Goal: Navigation & Orientation: Find specific page/section

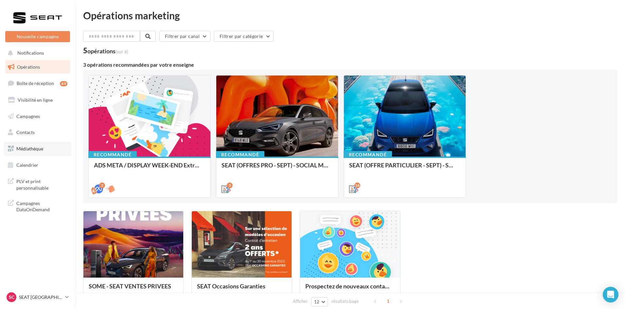
click at [37, 153] on link "Médiathèque" at bounding box center [37, 149] width 67 height 14
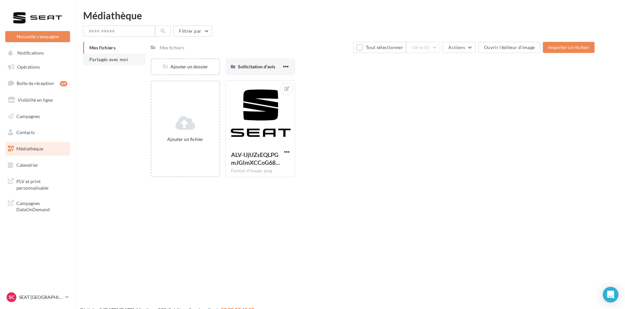
click at [109, 58] on span "Partagés avec moi" at bounding box center [108, 60] width 39 height 6
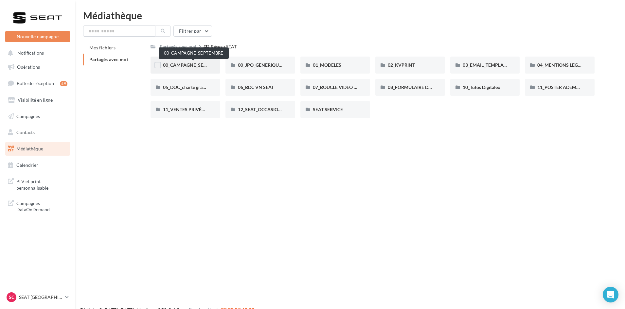
click at [181, 65] on span "00_CAMPAGNE_SEPTEMBRE" at bounding box center [193, 65] width 61 height 6
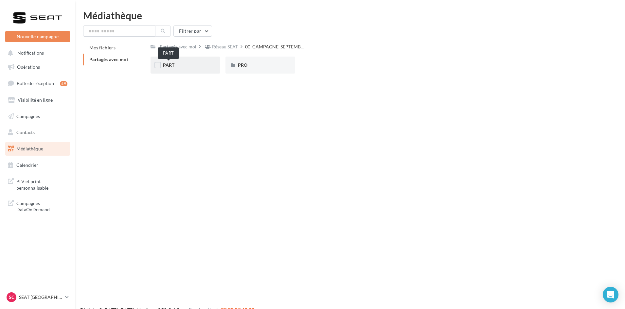
click at [174, 65] on span "PART" at bounding box center [168, 65] width 11 height 6
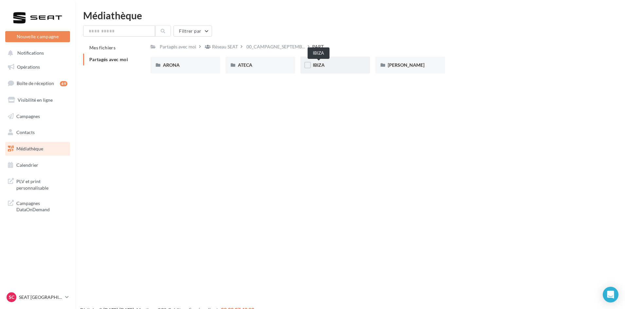
click at [316, 63] on span "IBIZA" at bounding box center [319, 65] width 12 height 6
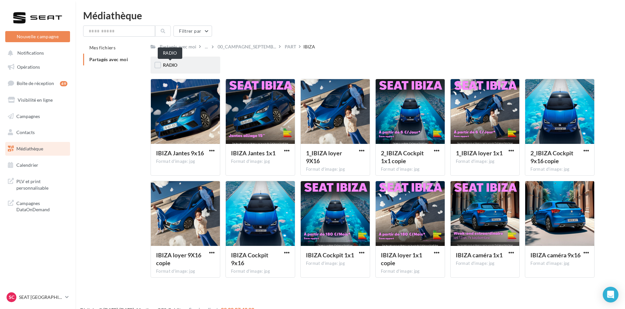
click at [172, 65] on span "RADIO" at bounding box center [170, 65] width 14 height 6
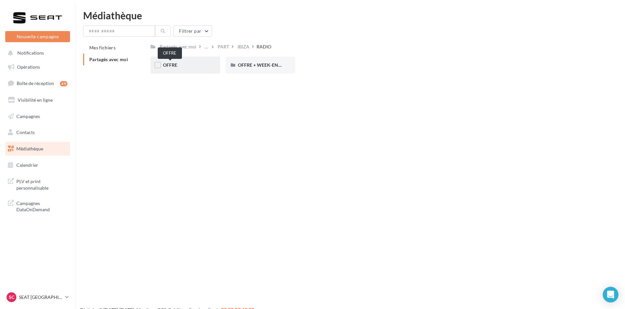
click at [169, 66] on span "OFFRE" at bounding box center [170, 65] width 14 height 6
click at [169, 66] on span "MP3" at bounding box center [168, 65] width 10 height 6
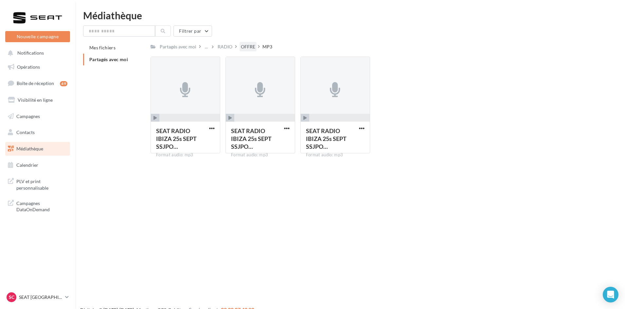
click at [243, 45] on div "OFFRE" at bounding box center [248, 47] width 14 height 7
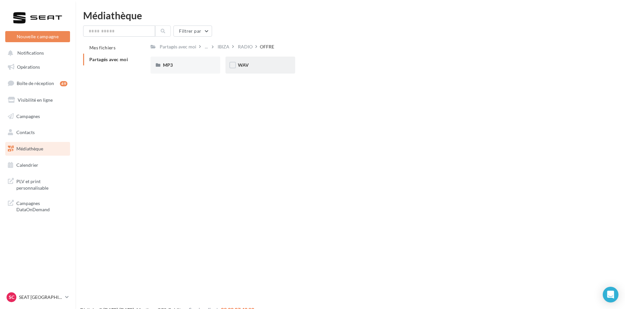
click at [245, 62] on div "WAV" at bounding box center [261, 65] width 70 height 17
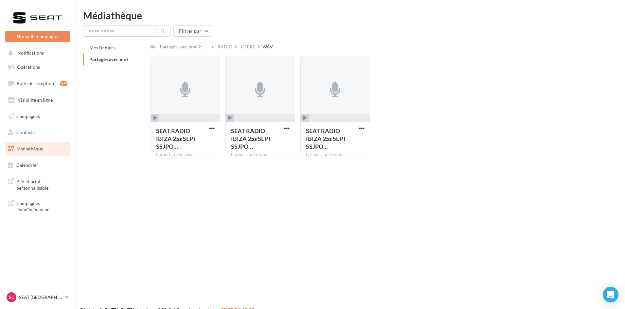
click at [242, 45] on div "OFFRE" at bounding box center [248, 47] width 14 height 7
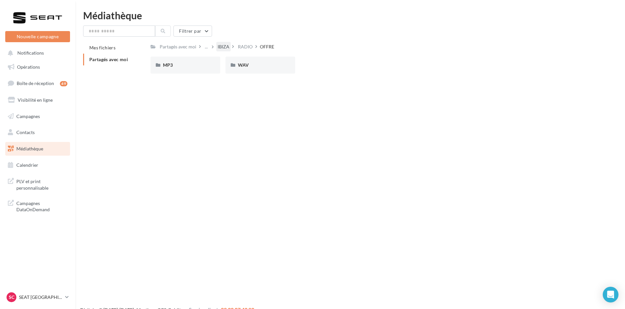
click at [225, 48] on div "IBIZA" at bounding box center [224, 47] width 12 height 7
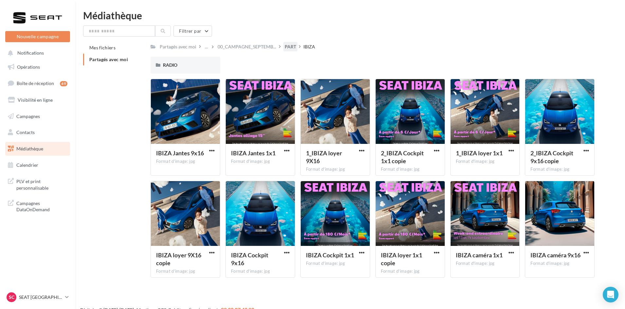
click at [284, 43] on div "PART" at bounding box center [291, 46] width 14 height 9
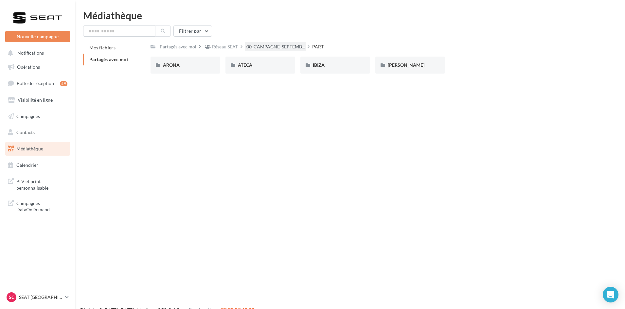
click at [273, 51] on div "00_CAMPAGNE_SEPTEMB..." at bounding box center [275, 46] width 61 height 9
click at [229, 45] on div "Réseau SEAT" at bounding box center [225, 47] width 26 height 7
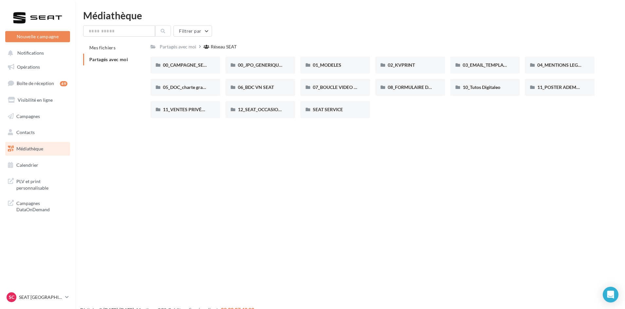
click at [498, 140] on div "Nouvelle campagne Nouvelle campagne Notifications Opérations Boîte de réception…" at bounding box center [312, 164] width 625 height 309
click at [425, 31] on div "Filtrer par" at bounding box center [350, 31] width 534 height 11
click at [510, 36] on div "Filtrer par" at bounding box center [350, 31] width 534 height 11
